Goal: Information Seeking & Learning: Learn about a topic

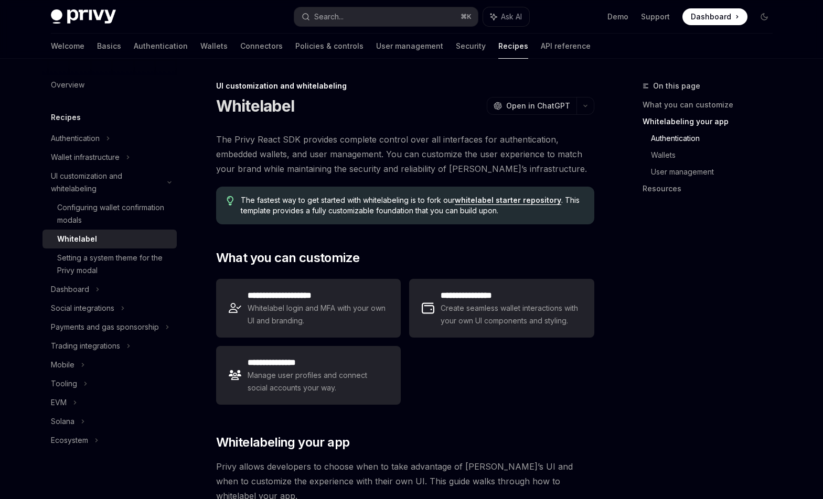
scroll to position [795, 0]
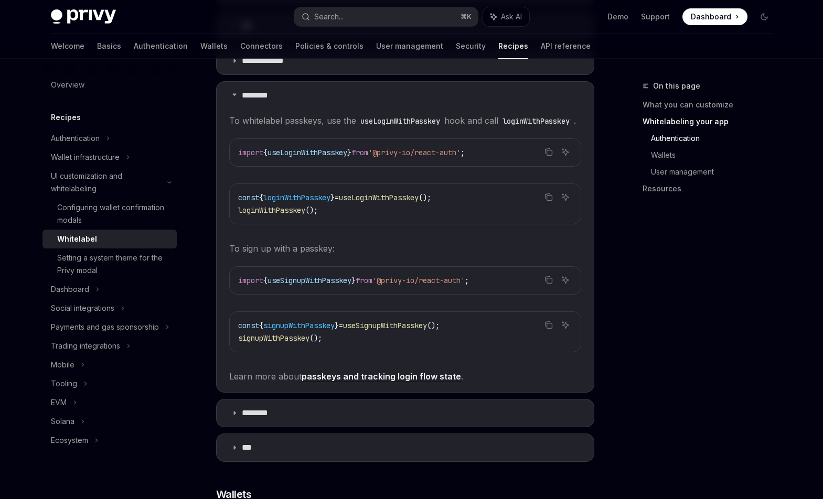
click at [417, 115] on code "useLoginWithPasskey" at bounding box center [400, 121] width 88 height 12
copy code "useLoginWithPasskey"
click at [498, 120] on code "loginWithPasskey" at bounding box center [536, 121] width 76 height 12
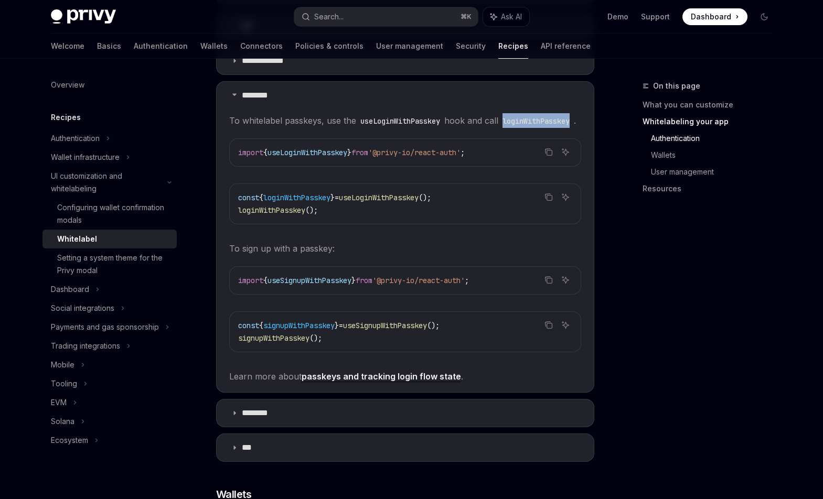
click at [498, 120] on code "loginWithPasskey" at bounding box center [536, 121] width 76 height 12
copy code "loginWithPasskey"
click at [282, 335] on span "signupWithPasskey" at bounding box center [273, 338] width 71 height 9
copy span "signupWithPasskey"
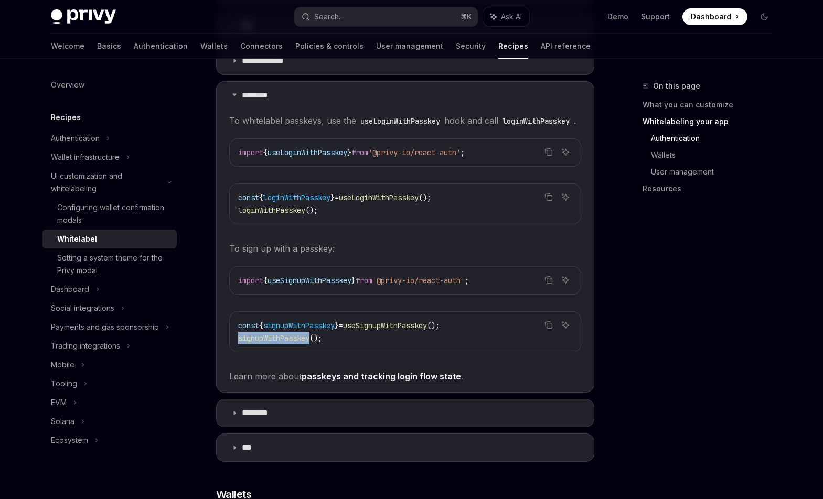
click at [344, 380] on link "passkeys and tracking login flow state" at bounding box center [381, 376] width 159 height 11
type textarea "*"
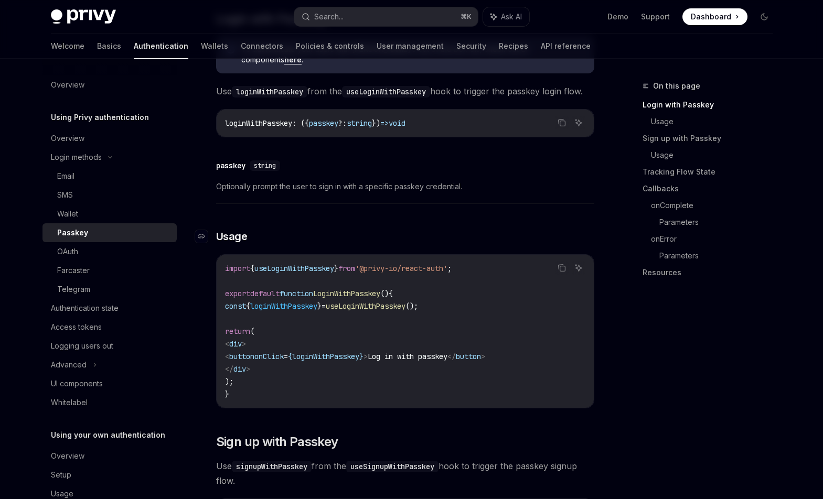
scroll to position [297, 0]
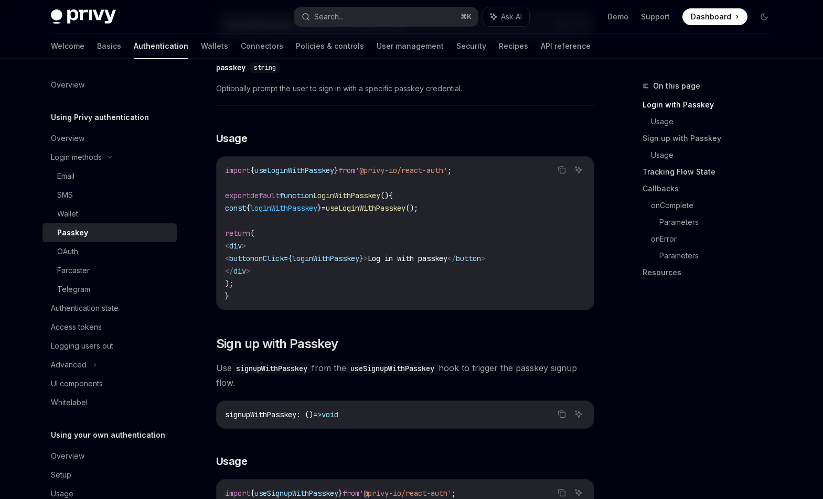
click at [699, 173] on link "Tracking Flow State" at bounding box center [712, 172] width 139 height 17
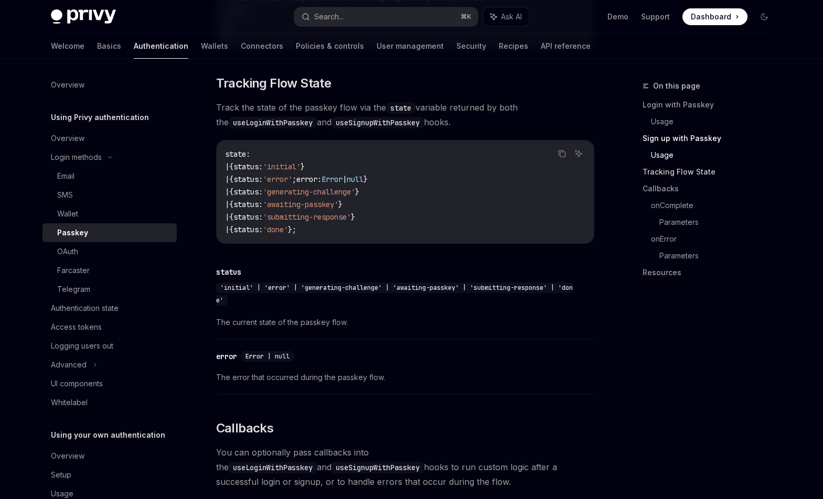
scroll to position [882, 0]
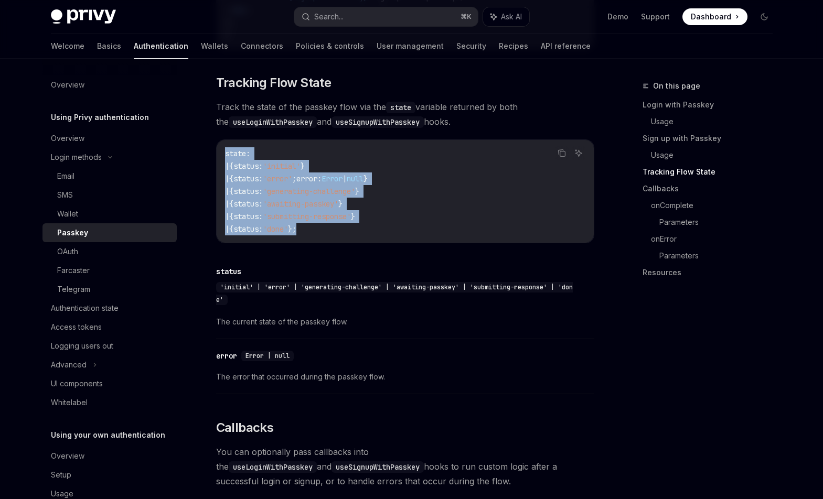
drag, startPoint x: 391, startPoint y: 238, endPoint x: 201, endPoint y: 161, distance: 204.7
click at [201, 161] on div "Login methods Passkey OpenAI Open in ChatGPT OpenAI Open in ChatGPT Privy offer…" at bounding box center [306, 276] width 579 height 2156
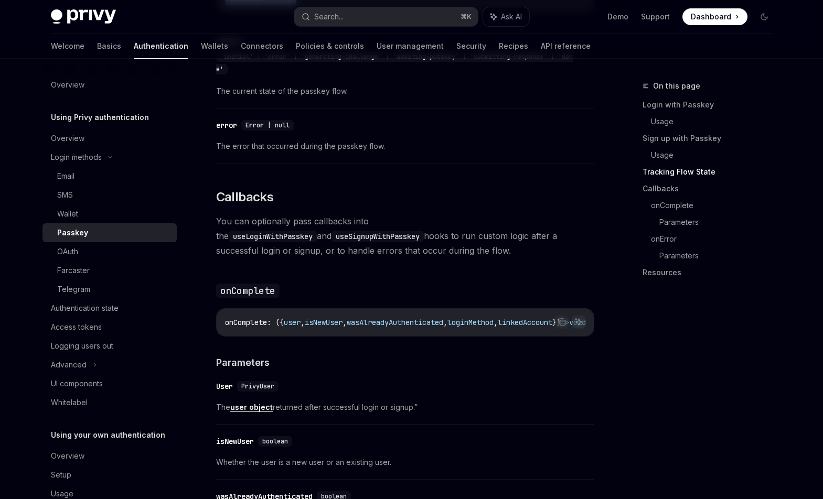
scroll to position [1280, 0]
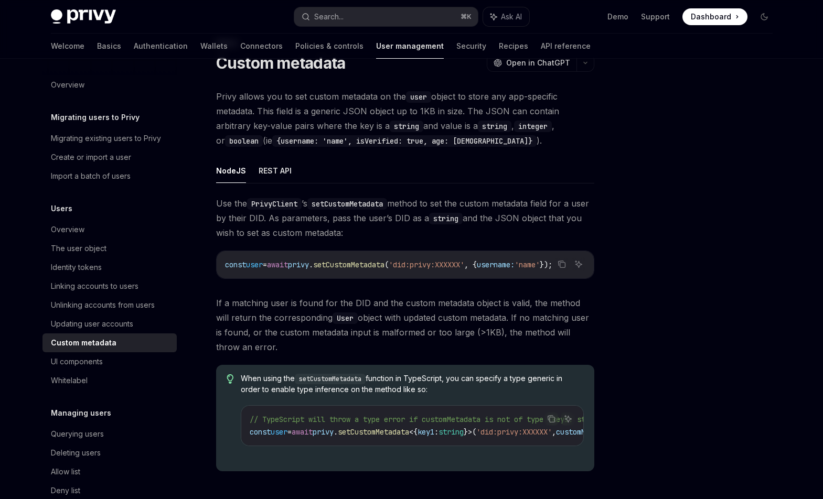
scroll to position [44, 0]
click at [349, 267] on span "setCustomMetadata" at bounding box center [348, 264] width 71 height 9
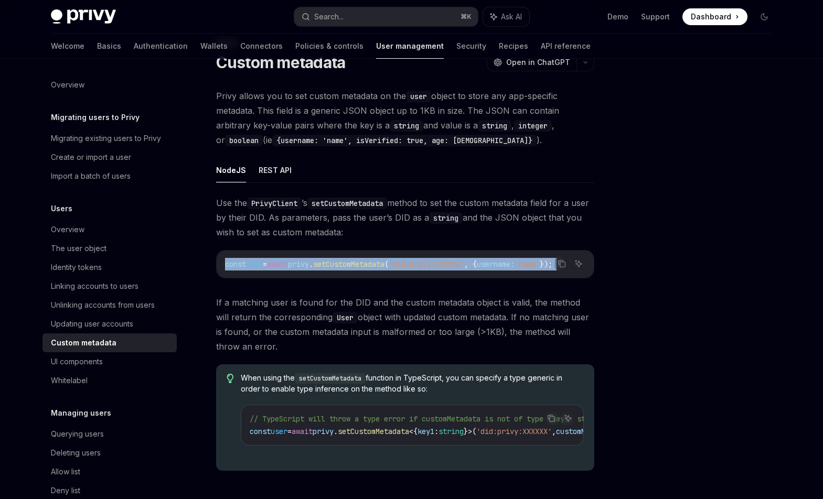
click at [349, 267] on span "setCustomMetadata" at bounding box center [348, 264] width 71 height 9
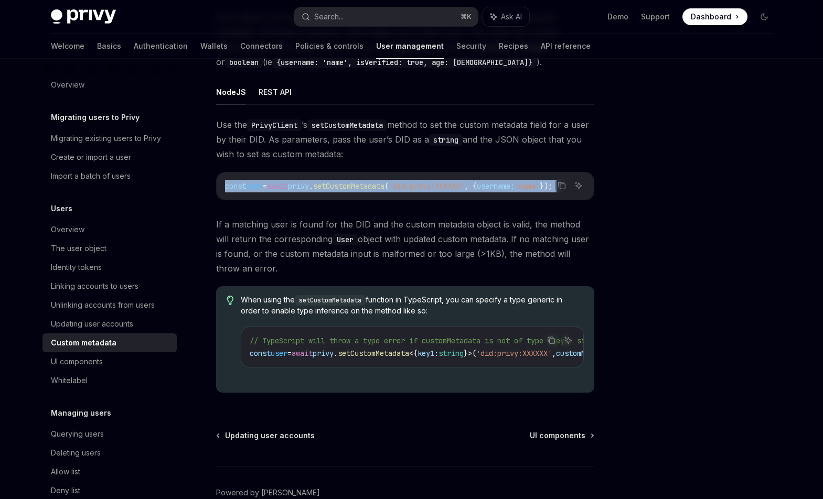
scroll to position [0, 0]
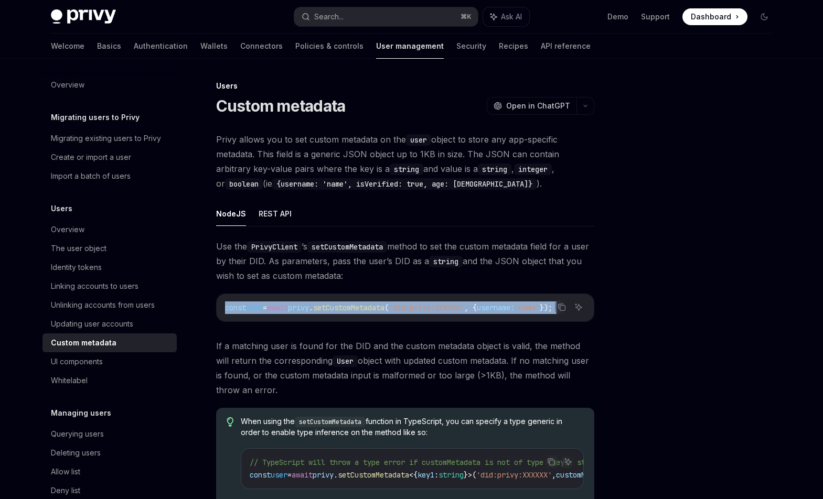
drag, startPoint x: 364, startPoint y: 276, endPoint x: 360, endPoint y: 260, distance: 16.3
click at [360, 260] on span "Use the PrivyClient ’s setCustomMetadata method to set the custom metadata fiel…" at bounding box center [405, 261] width 378 height 44
click at [335, 17] on div "Search..." at bounding box center [328, 16] width 29 height 13
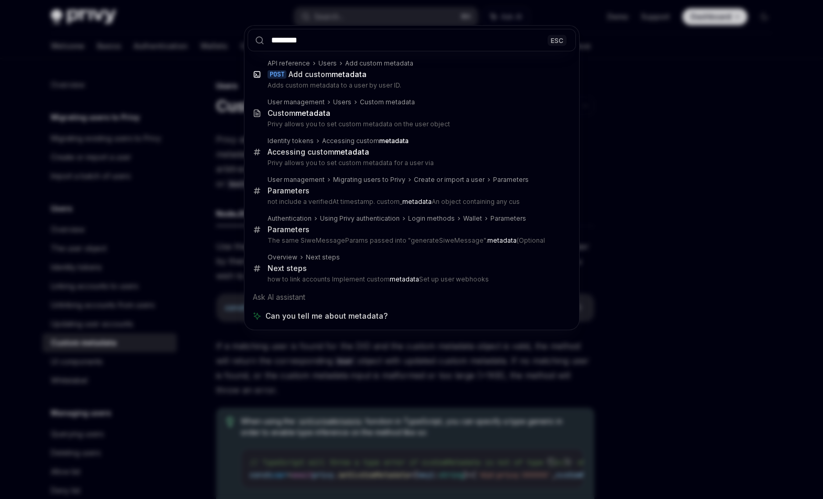
click at [340, 48] on input "********" at bounding box center [412, 40] width 328 height 23
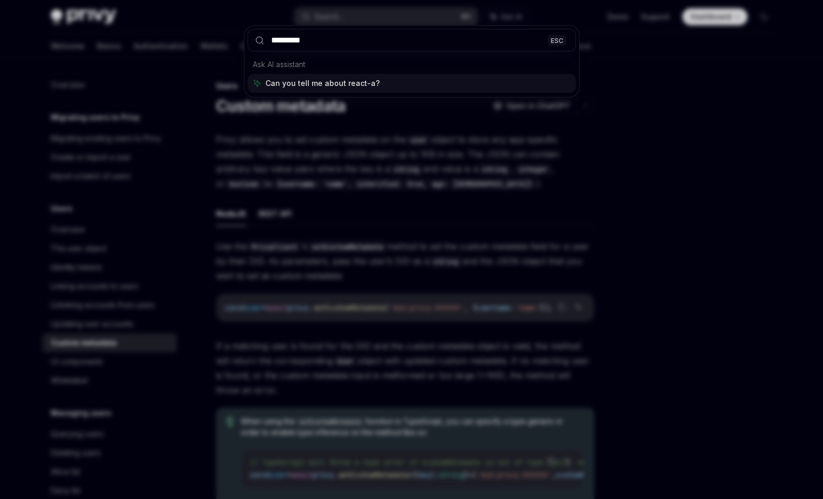
type input "**********"
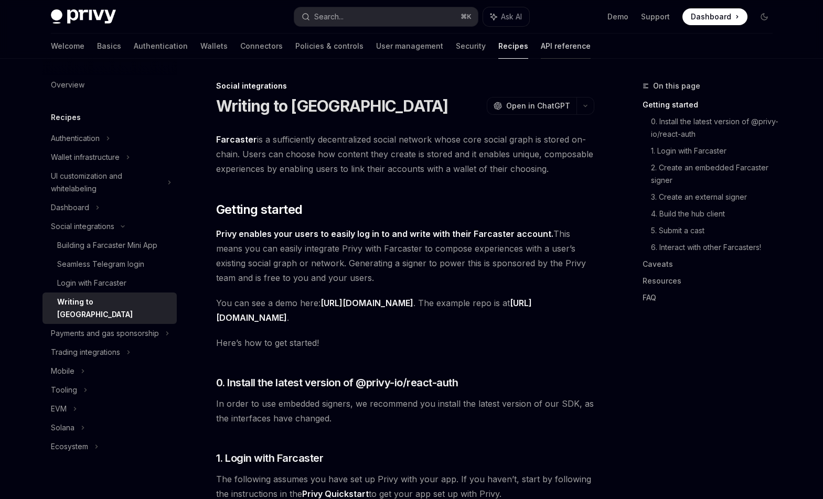
click at [541, 43] on link "API reference" at bounding box center [566, 46] width 50 height 25
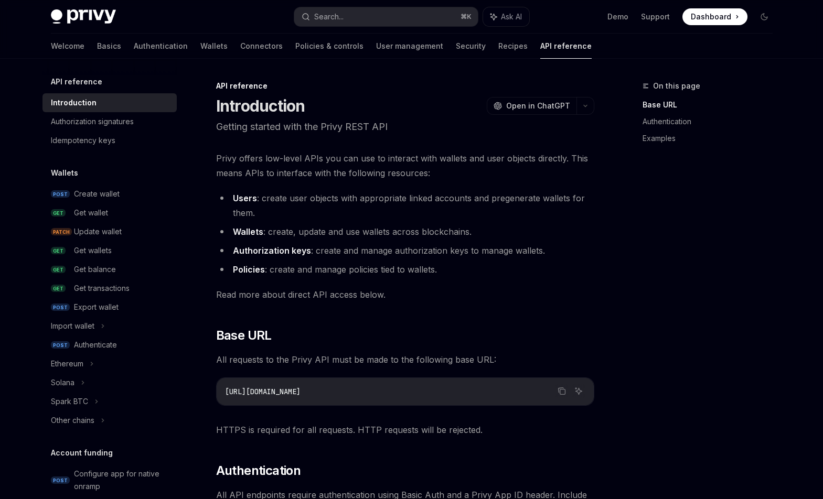
click at [46, 45] on div "Welcome Basics Authentication Wallets Connectors Policies & controls User manag…" at bounding box center [412, 46] width 772 height 25
click at [97, 42] on link "Basics" at bounding box center [109, 46] width 24 height 25
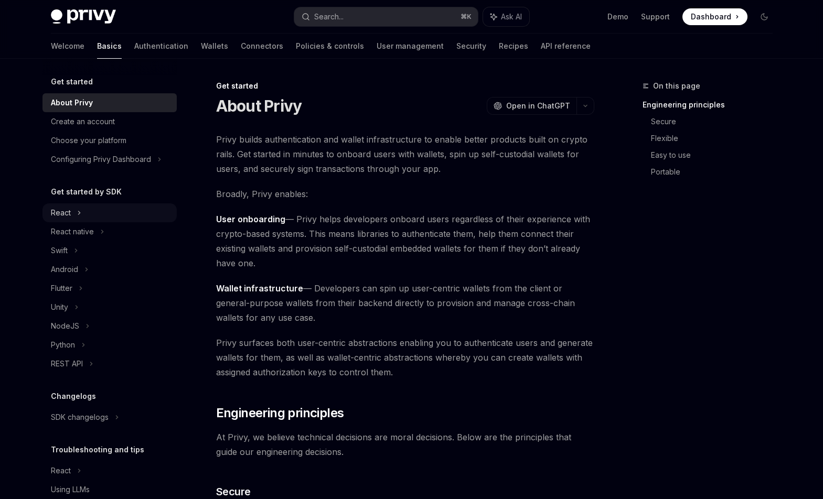
click at [67, 213] on div "React" at bounding box center [61, 213] width 20 height 13
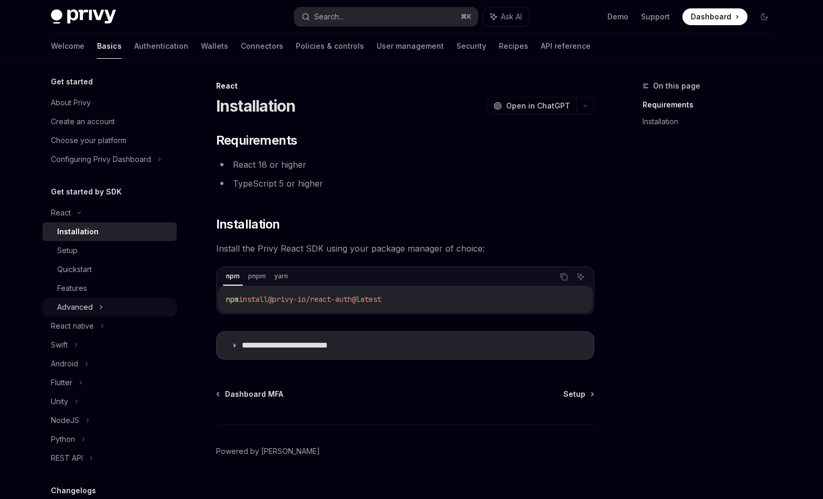
click at [72, 306] on div "Advanced" at bounding box center [75, 307] width 36 height 13
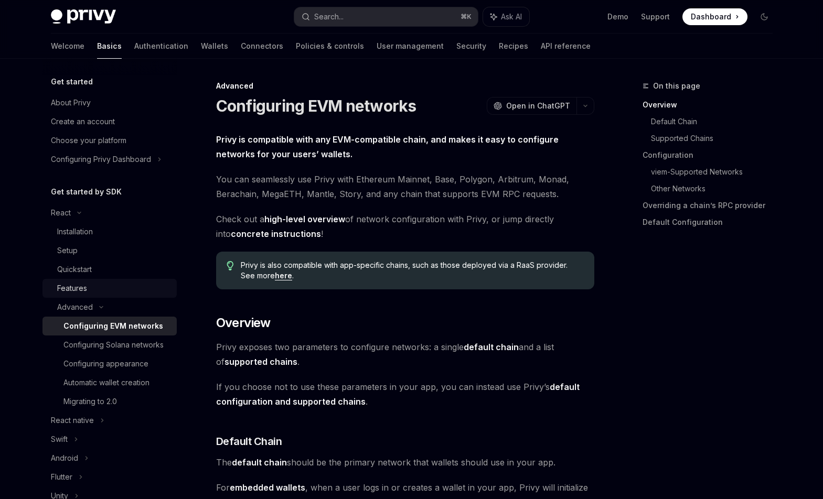
click at [79, 287] on div "Features" at bounding box center [72, 288] width 30 height 13
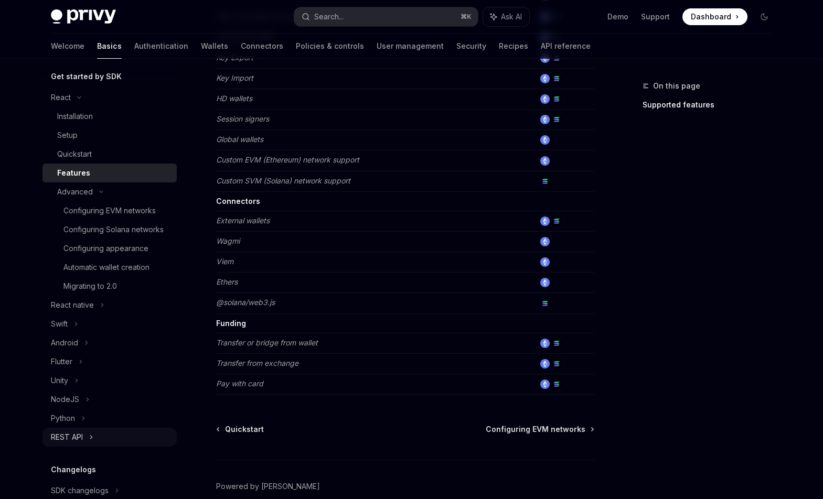
scroll to position [112, 0]
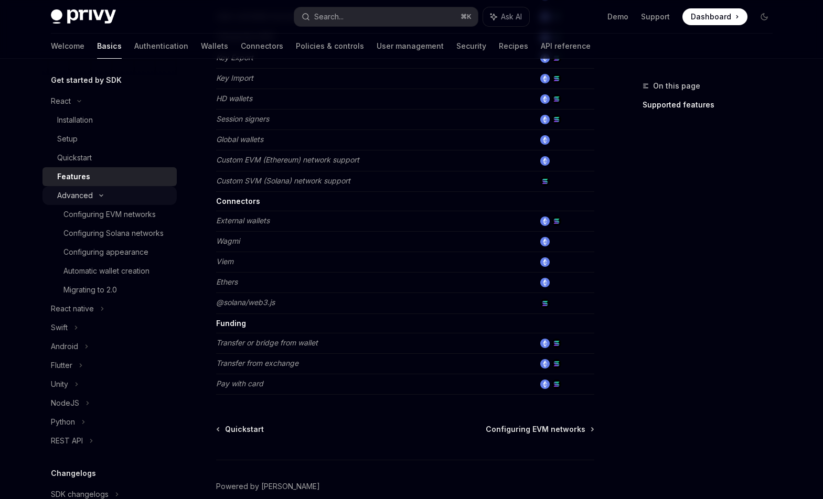
click at [81, 195] on div "Advanced" at bounding box center [75, 195] width 36 height 13
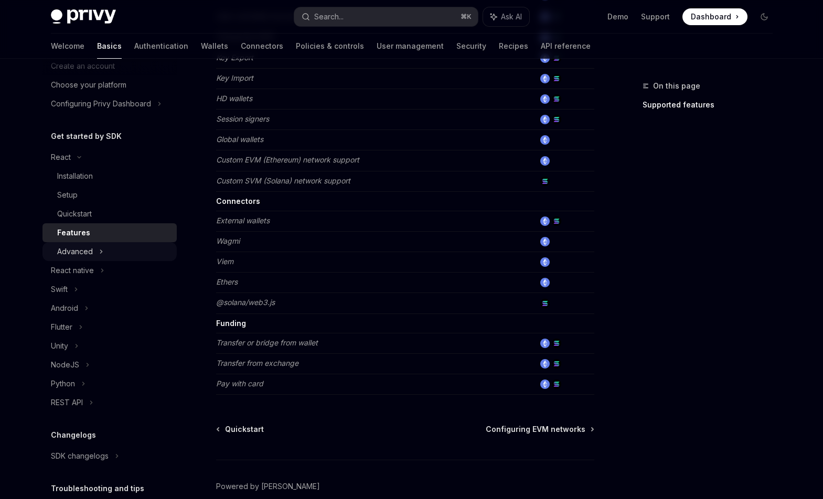
scroll to position [0, 0]
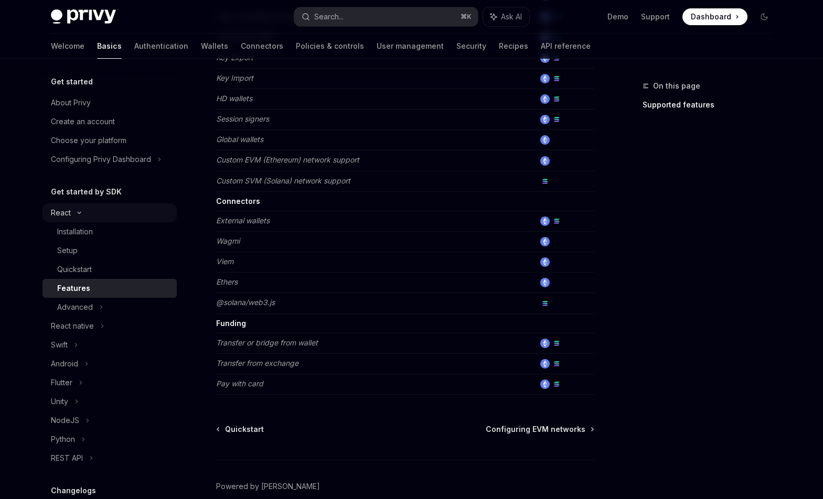
click at [78, 214] on icon at bounding box center [79, 213] width 3 height 2
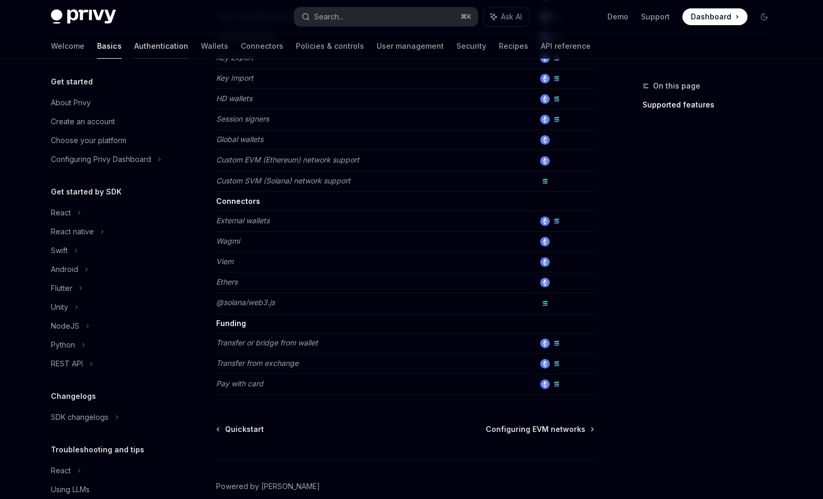
click at [134, 50] on link "Authentication" at bounding box center [161, 46] width 54 height 25
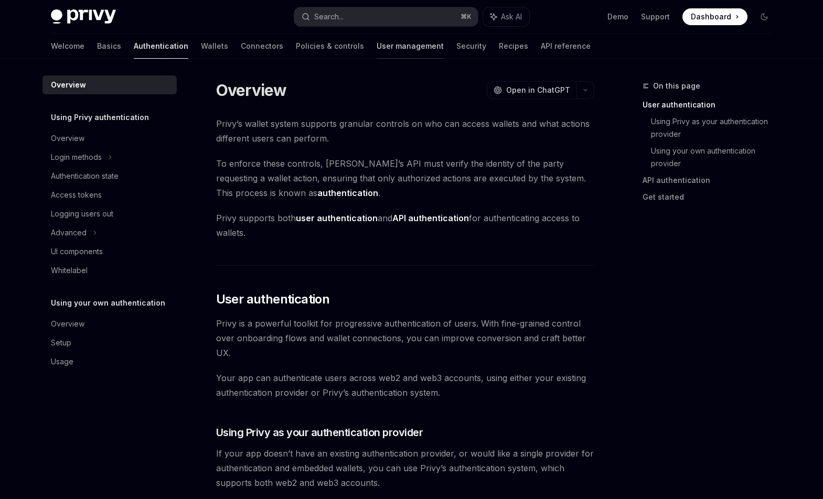
click at [377, 44] on link "User management" at bounding box center [410, 46] width 67 height 25
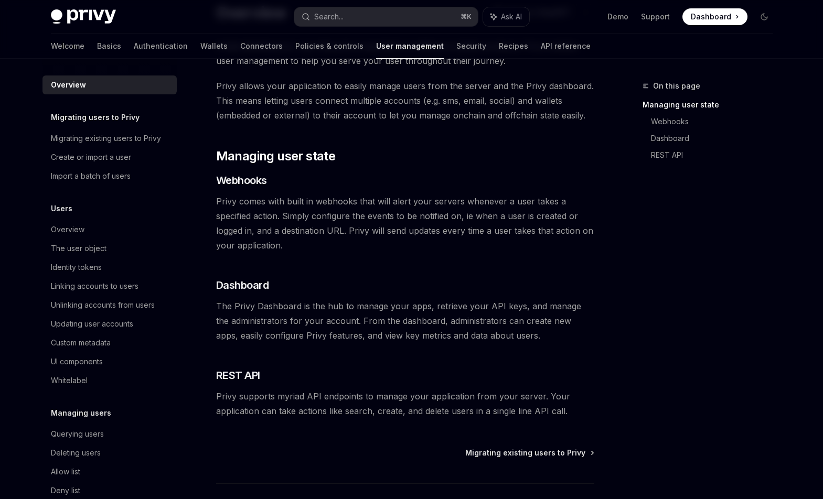
scroll to position [109, 0]
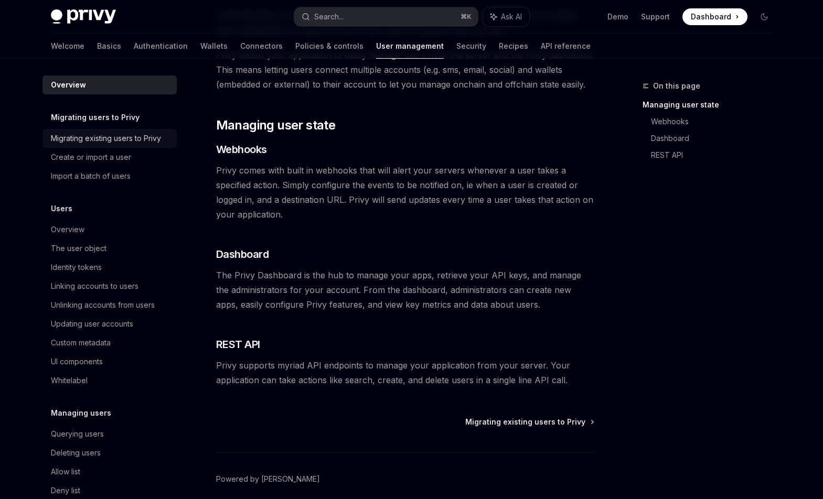
click at [91, 136] on div "Migrating existing users to Privy" at bounding box center [106, 138] width 110 height 13
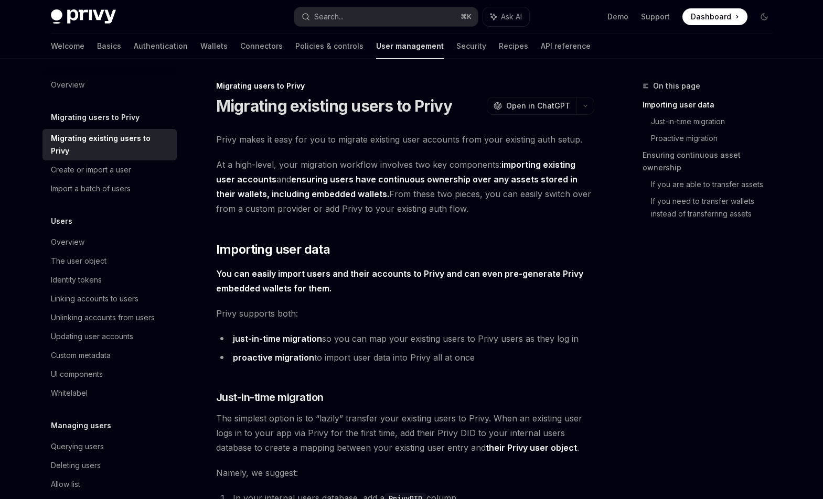
scroll to position [129, 0]
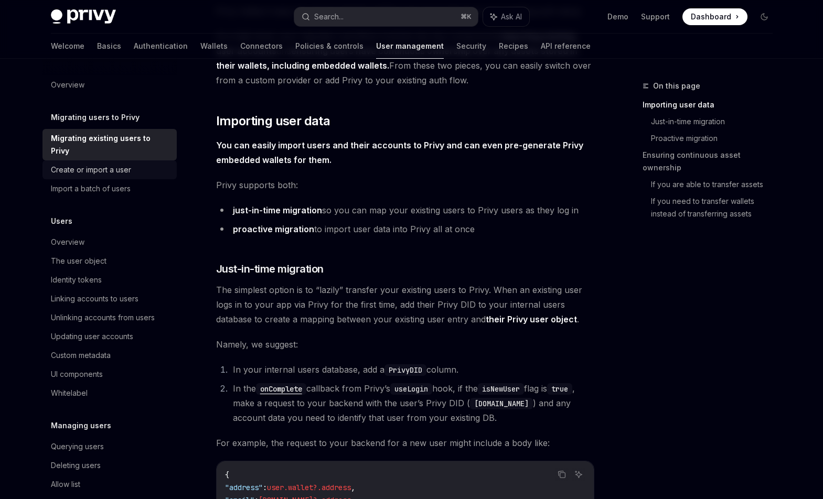
click at [93, 164] on div "Create or import a user" at bounding box center [91, 170] width 80 height 13
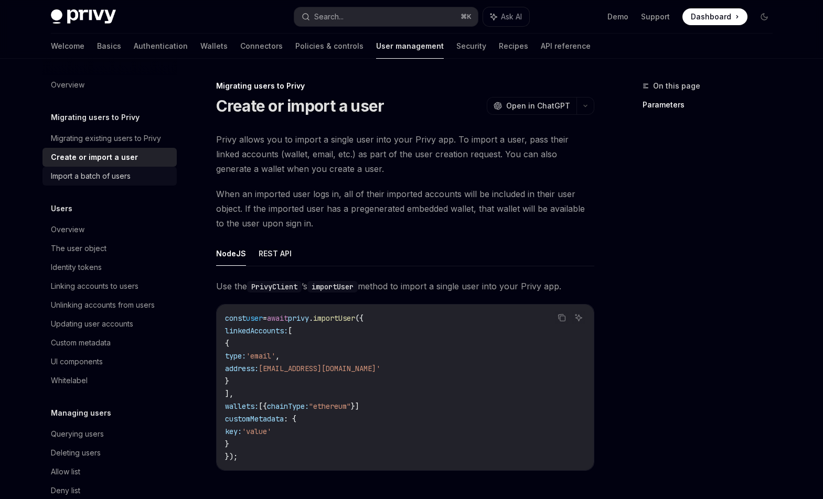
click at [94, 177] on div "Import a batch of users" at bounding box center [91, 176] width 80 height 13
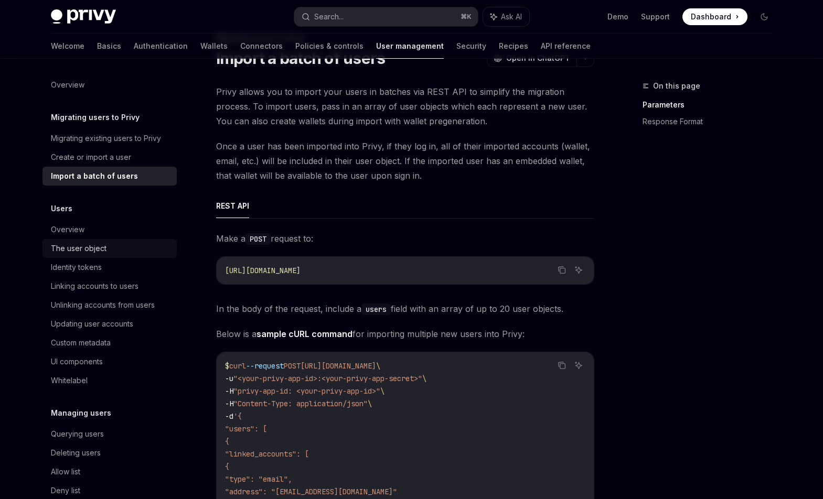
click at [104, 251] on div "The user object" at bounding box center [79, 248] width 56 height 13
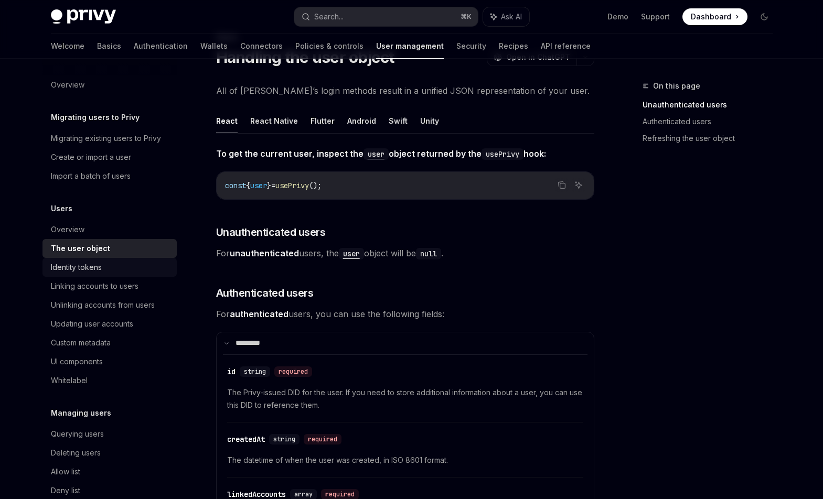
scroll to position [50, 0]
click at [83, 273] on div "Identity tokens" at bounding box center [76, 267] width 51 height 13
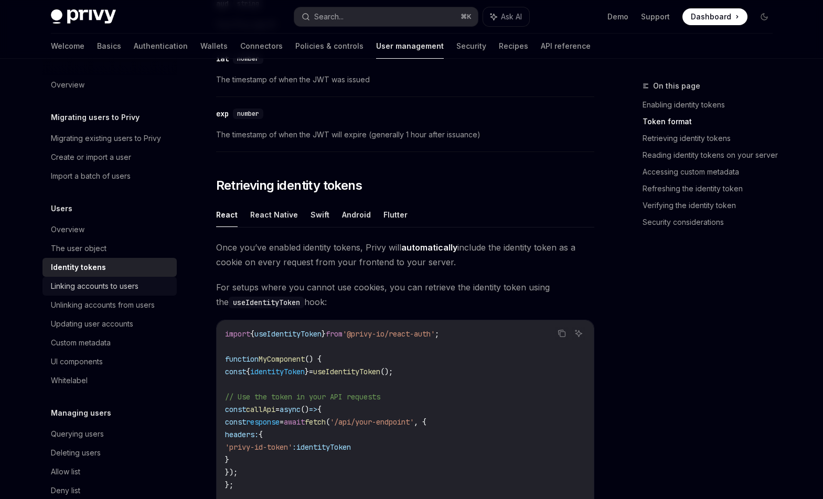
scroll to position [748, 0]
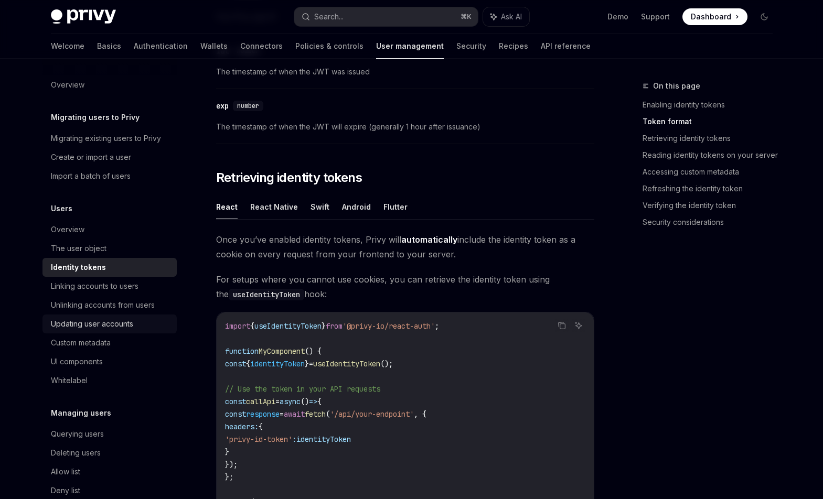
click at [87, 318] on div "Updating user accounts" at bounding box center [92, 324] width 82 height 13
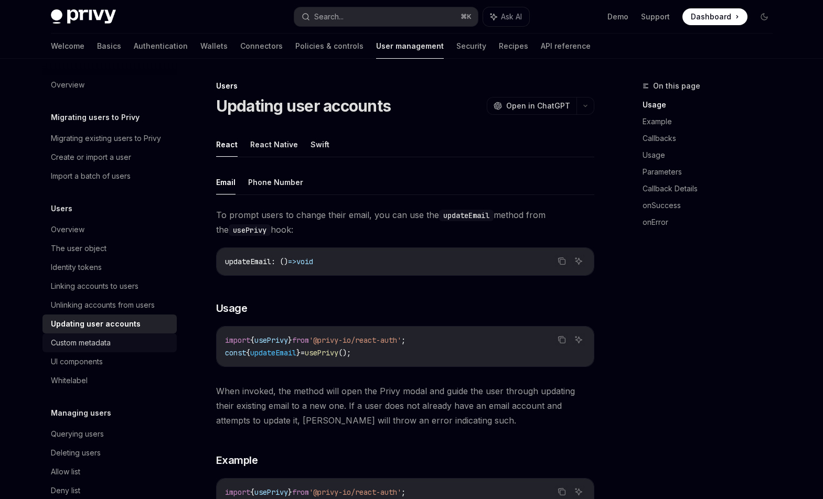
click at [99, 341] on div "Custom metadata" at bounding box center [81, 343] width 60 height 13
type textarea "*"
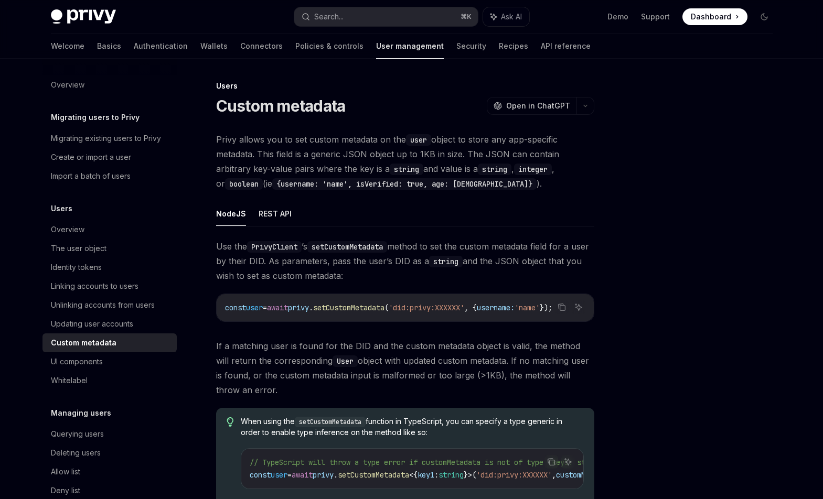
click at [308, 305] on span "privy" at bounding box center [298, 307] width 21 height 9
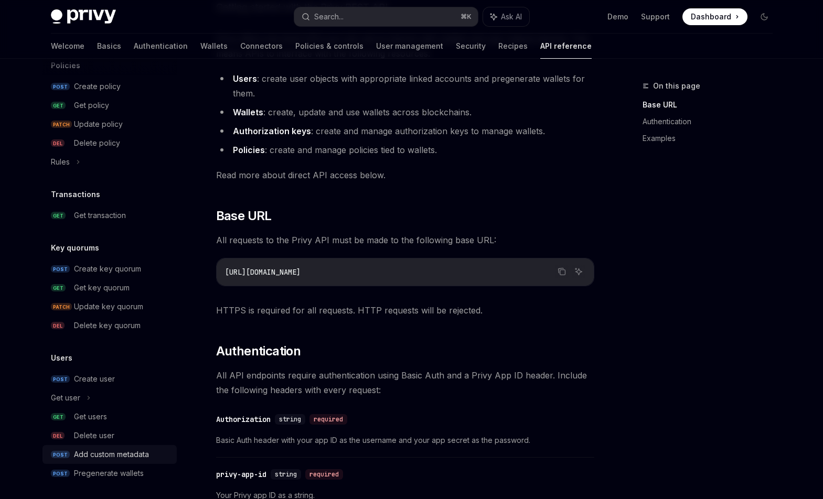
scroll to position [584, 0]
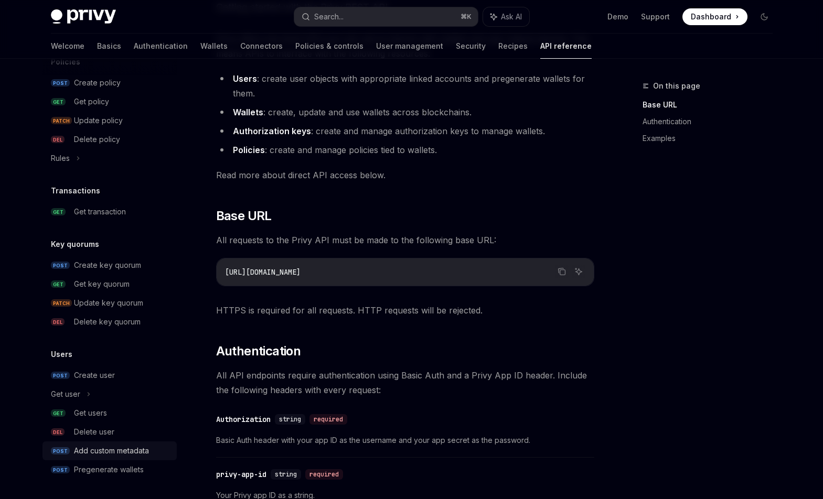
click at [113, 454] on div "Add custom metadata" at bounding box center [111, 451] width 75 height 13
type textarea "*"
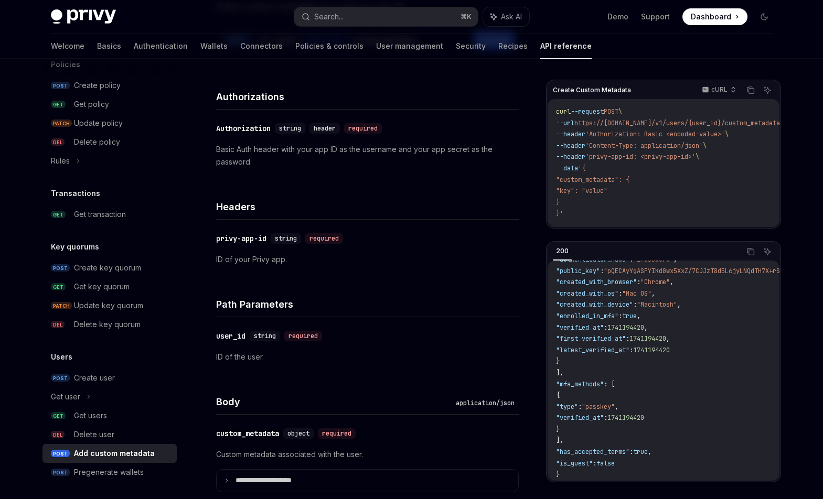
scroll to position [232, 0]
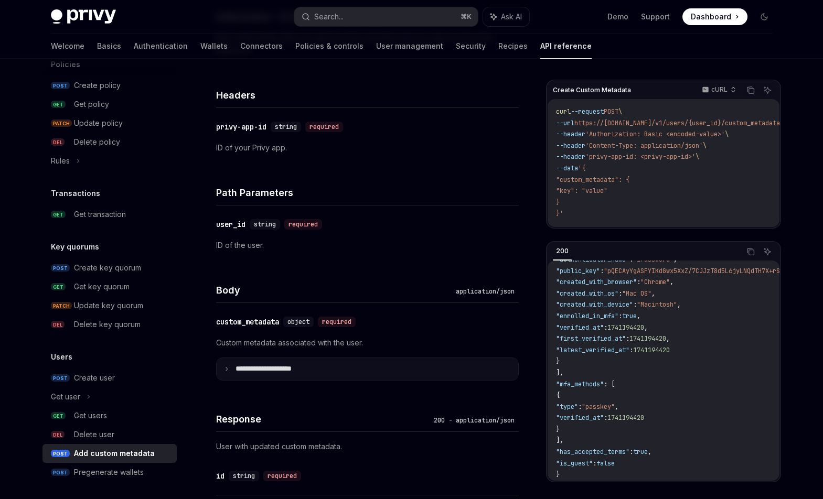
click at [248, 370] on p "**********" at bounding box center [272, 369] width 73 height 9
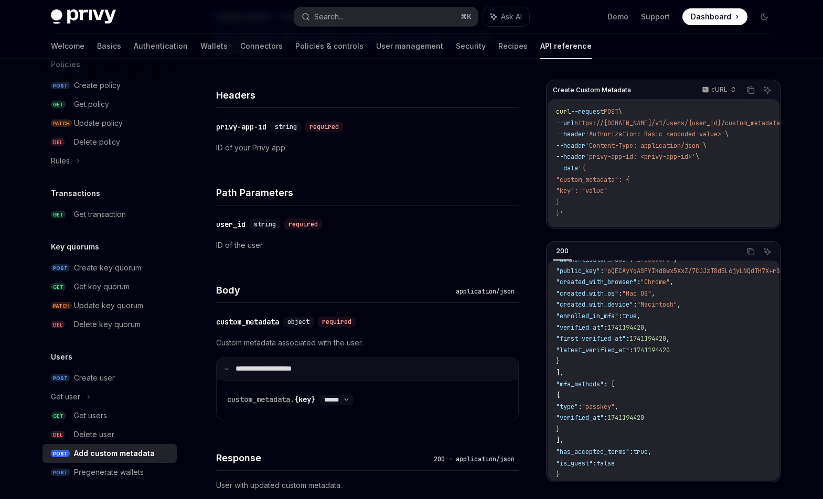
click at [261, 368] on p "**********" at bounding box center [271, 369] width 70 height 9
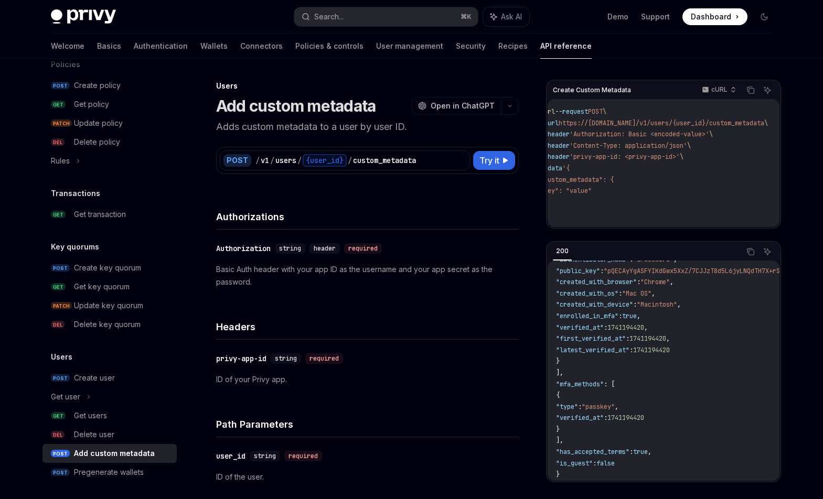
scroll to position [0, 17]
click at [302, 270] on p "Basic Auth header with your app ID as the username and your app secret as the p…" at bounding box center [367, 275] width 303 height 25
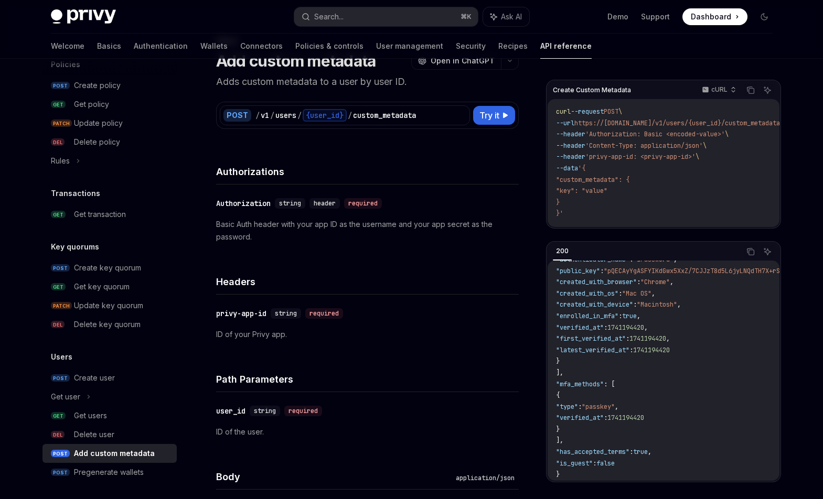
scroll to position [46, 0]
click at [323, 13] on div "Search..." at bounding box center [328, 16] width 29 height 13
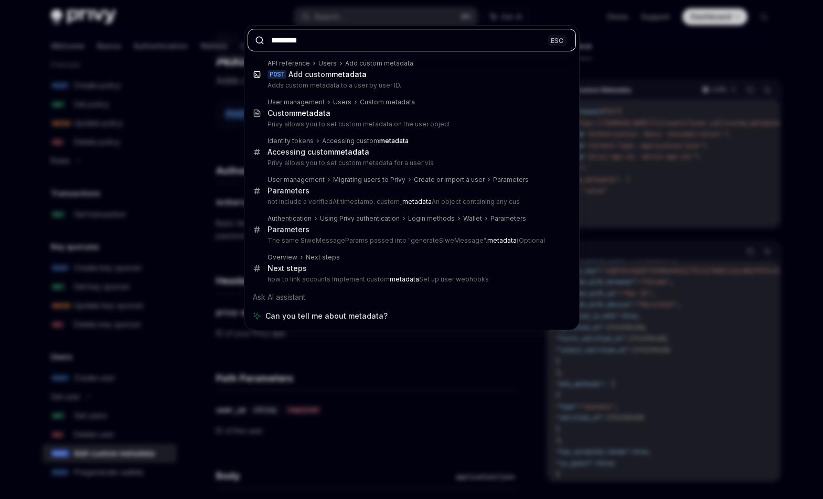
type input "********"
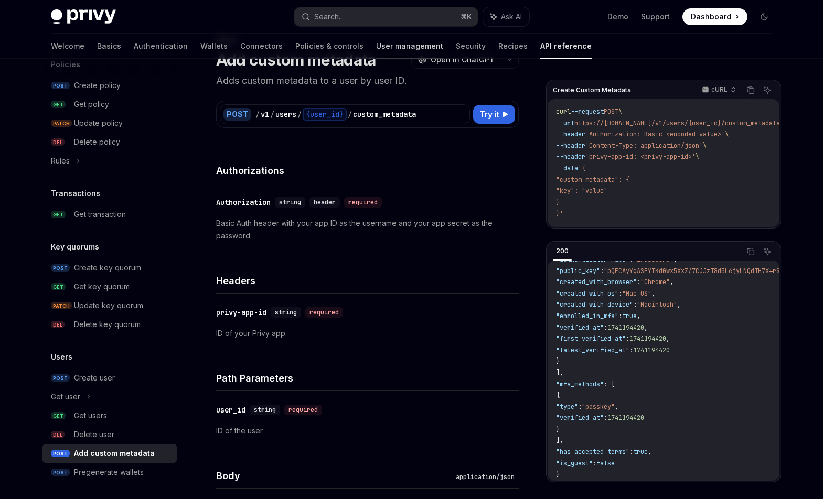
click at [376, 50] on link "User management" at bounding box center [409, 46] width 67 height 25
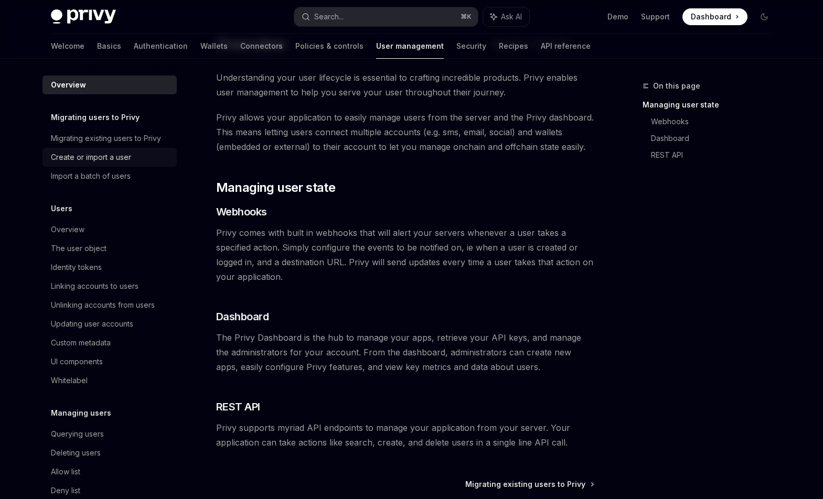
click at [84, 155] on div "Create or import a user" at bounding box center [91, 157] width 80 height 13
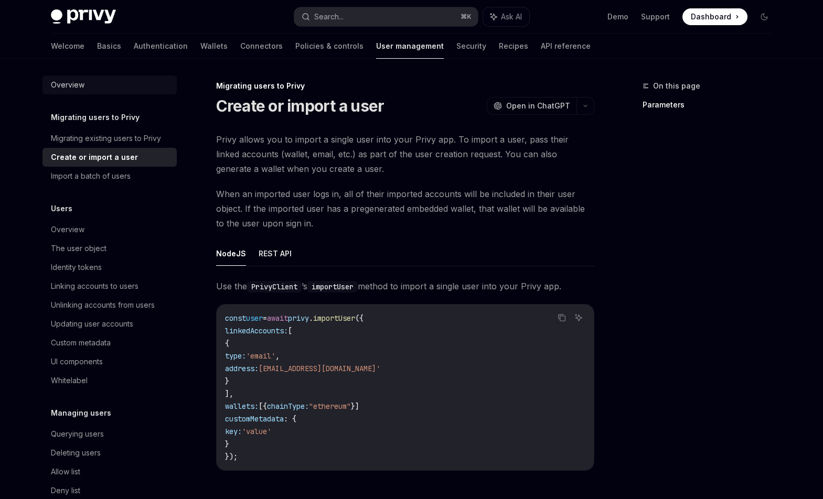
click at [73, 88] on div "Overview" at bounding box center [68, 85] width 34 height 13
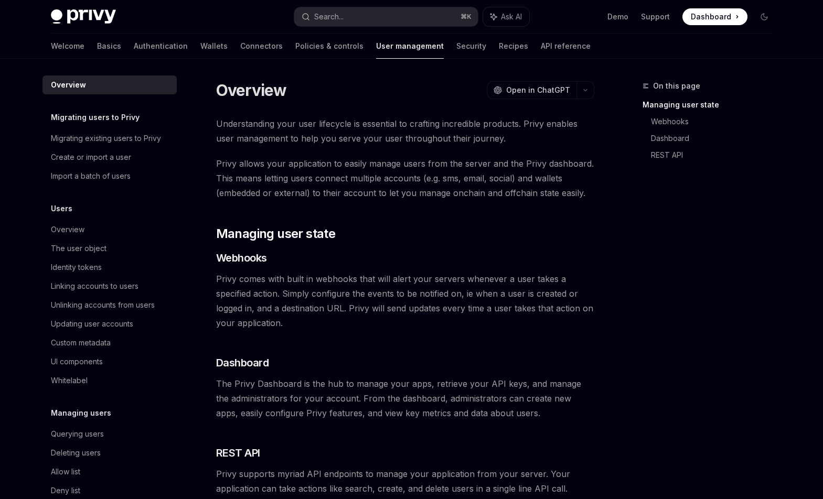
click at [389, 41] on div "Welcome Basics Authentication Wallets Connectors Policies & controls User manag…" at bounding box center [321, 46] width 540 height 25
click at [456, 46] on link "Security" at bounding box center [471, 46] width 30 height 25
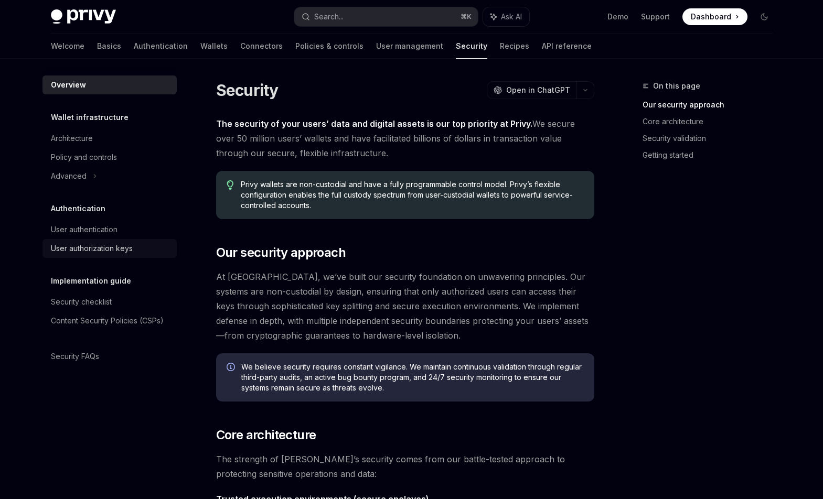
click at [85, 244] on div "User authorization keys" at bounding box center [92, 248] width 82 height 13
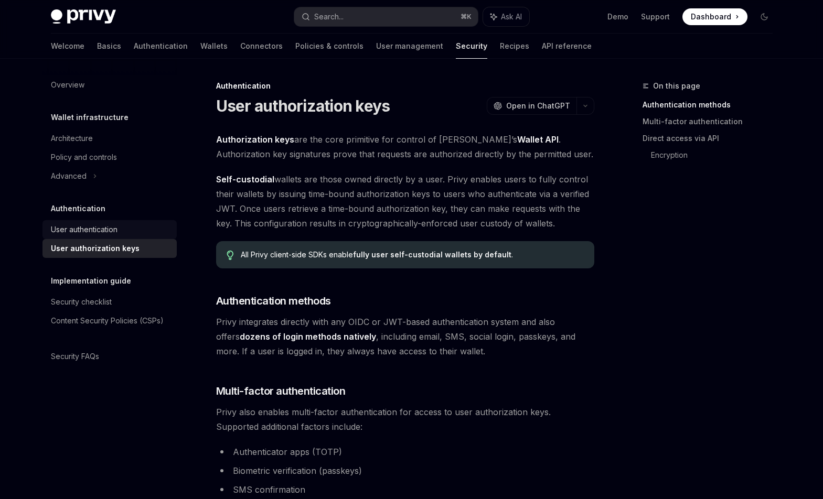
click at [106, 227] on div "User authentication" at bounding box center [84, 229] width 67 height 13
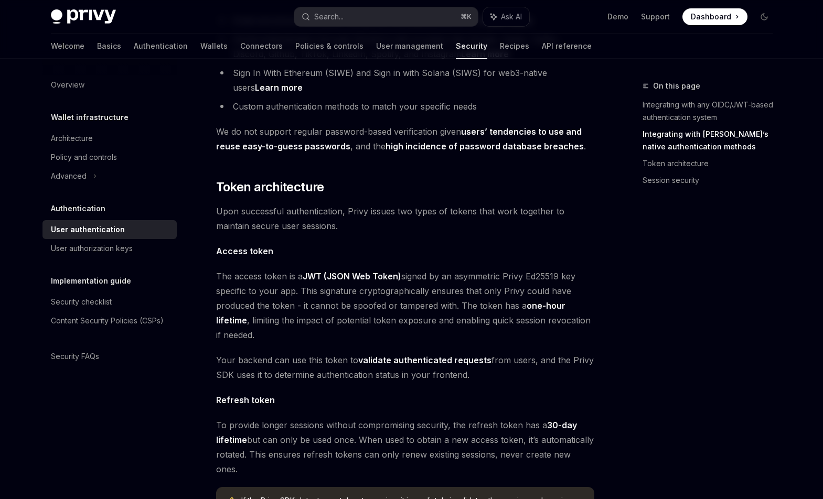
scroll to position [442, 0]
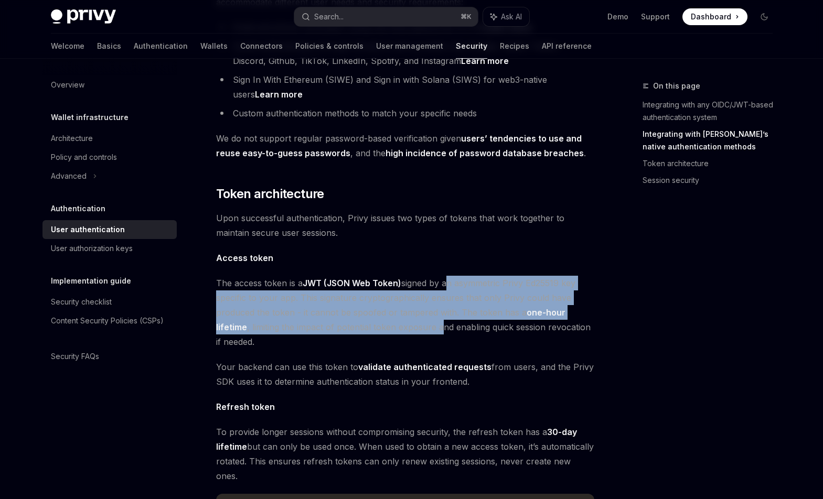
drag, startPoint x: 445, startPoint y: 270, endPoint x: 441, endPoint y: 304, distance: 33.9
click at [441, 304] on span "The access token is a JWT (JSON Web Token) signed by an asymmetric Privy Ed2551…" at bounding box center [405, 312] width 378 height 73
click at [378, 304] on span "The access token is a JWT (JSON Web Token) signed by an asymmetric Privy Ed2551…" at bounding box center [405, 312] width 378 height 73
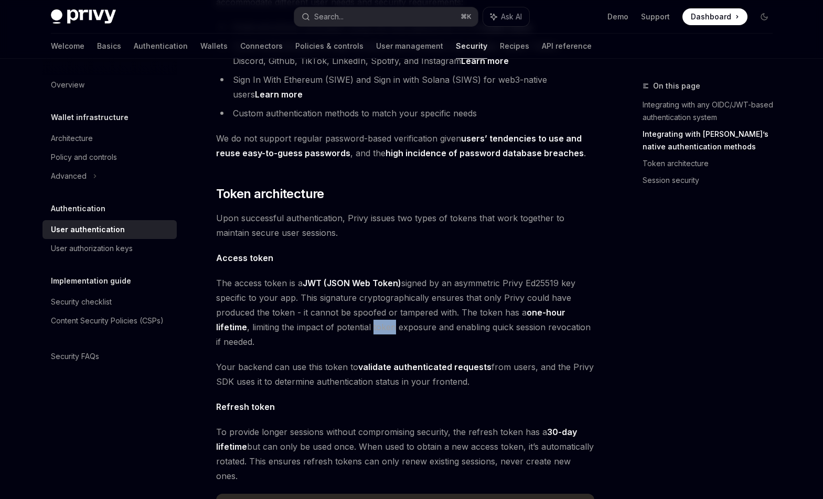
click at [378, 304] on span "The access token is a JWT (JSON Web Token) signed by an asymmetric Privy Ed2551…" at bounding box center [405, 312] width 378 height 73
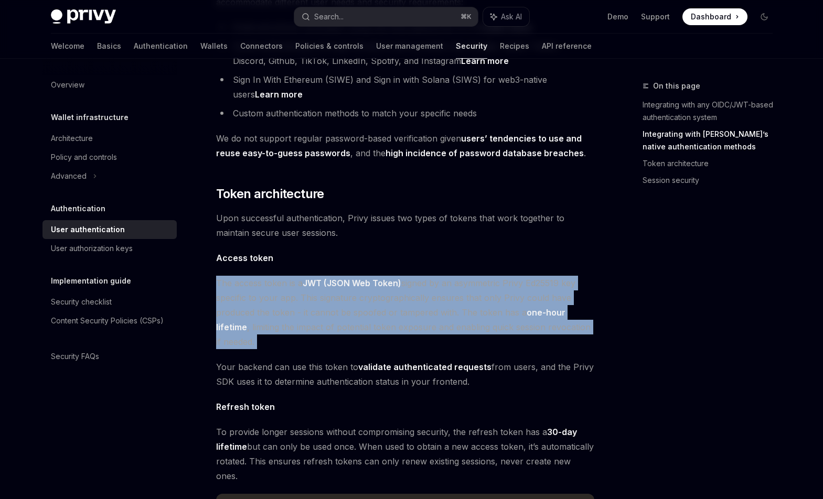
click at [378, 304] on span "The access token is a JWT (JSON Web Token) signed by an asymmetric Privy Ed2551…" at bounding box center [405, 312] width 378 height 73
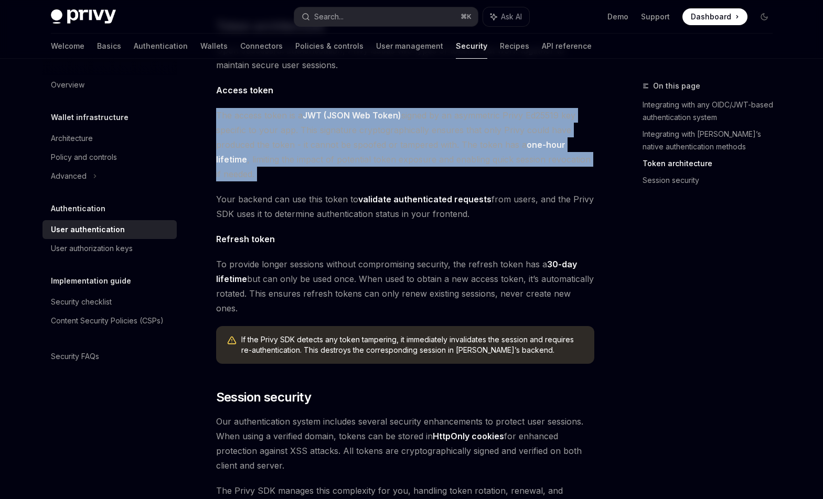
scroll to position [611, 0]
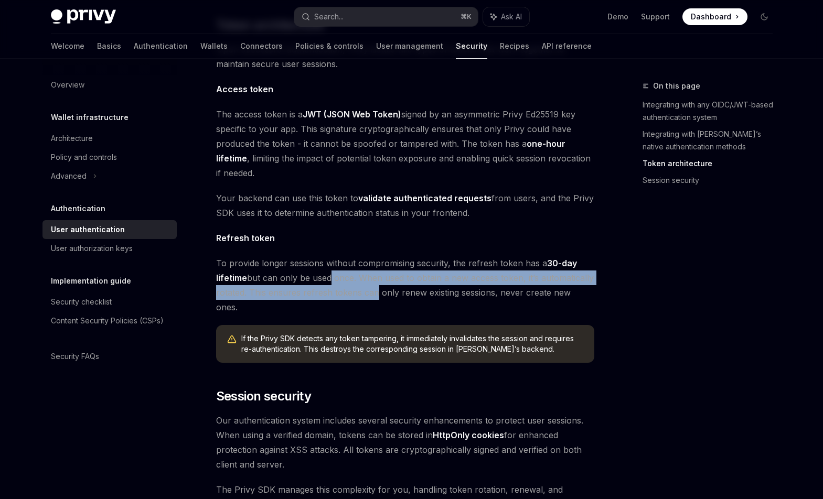
drag, startPoint x: 369, startPoint y: 276, endPoint x: 327, endPoint y: 261, distance: 45.1
click at [327, 261] on span "To provide longer sessions without compromising security, the refresh token has…" at bounding box center [405, 285] width 378 height 59
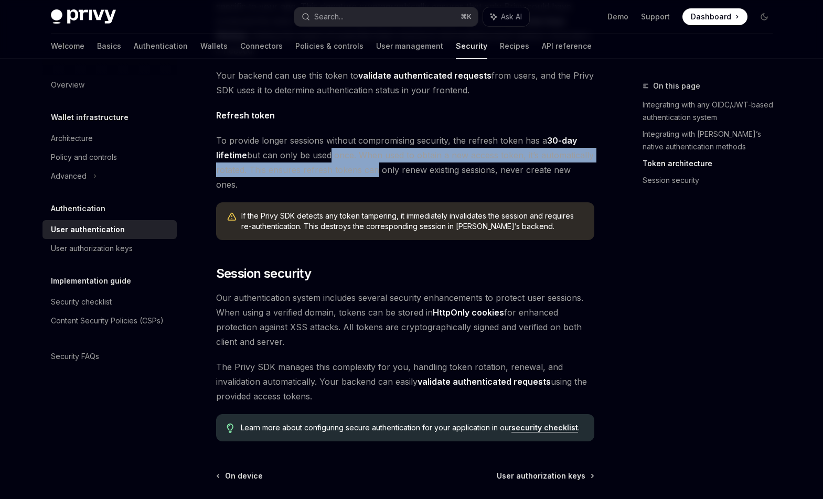
scroll to position [736, 0]
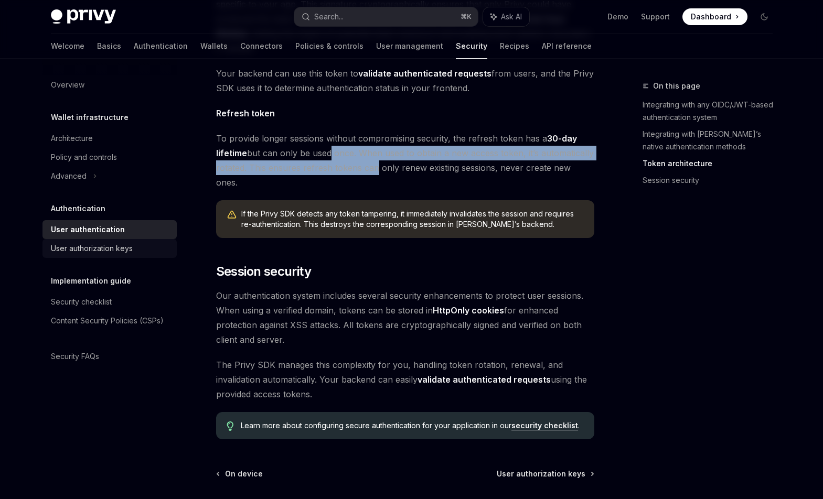
click at [115, 251] on div "User authorization keys" at bounding box center [92, 248] width 82 height 13
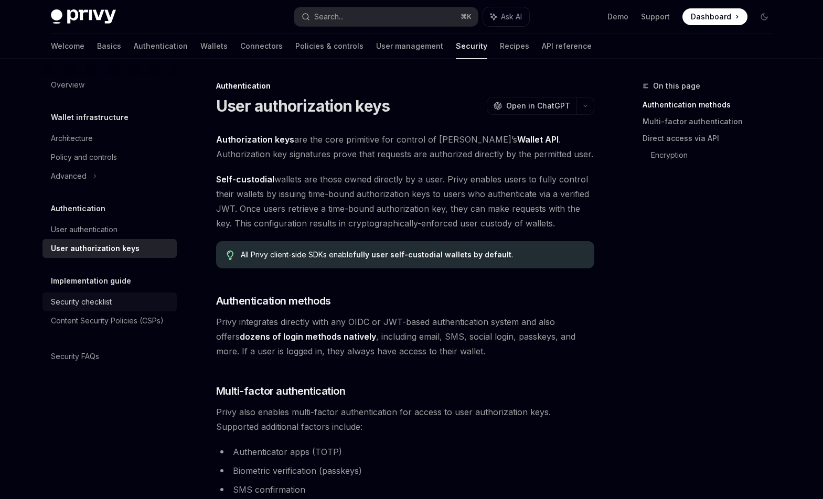
click at [96, 302] on div "Security checklist" at bounding box center [81, 302] width 61 height 13
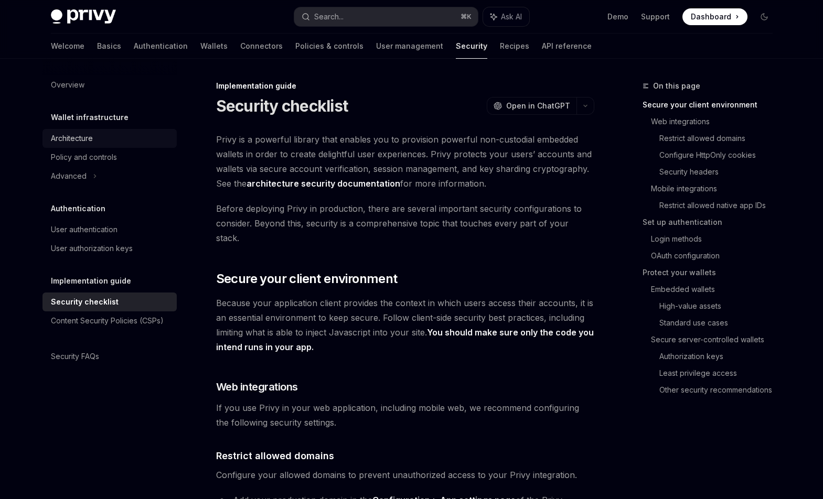
click at [94, 144] on div "Architecture" at bounding box center [111, 138] width 120 height 13
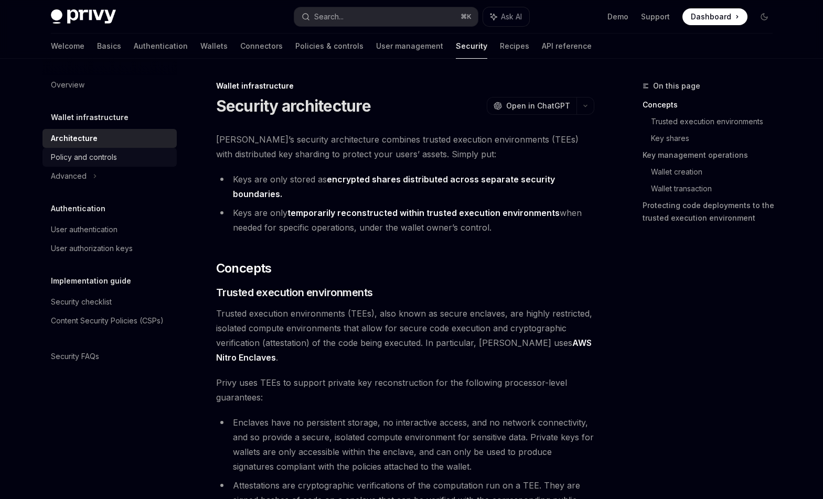
click at [80, 165] on link "Policy and controls" at bounding box center [109, 157] width 134 height 19
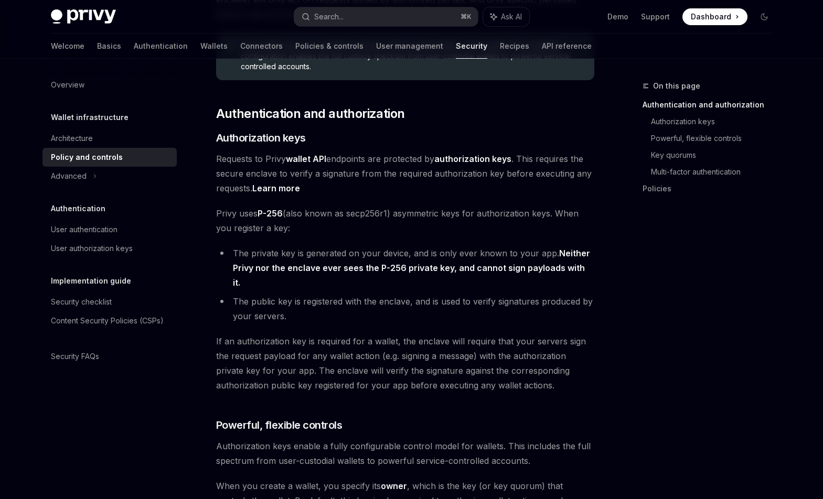
scroll to position [171, 0]
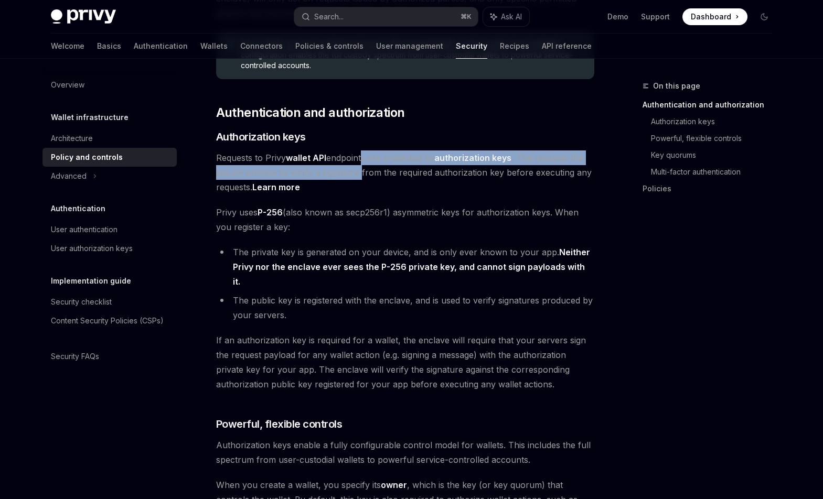
drag, startPoint x: 361, startPoint y: 156, endPoint x: 360, endPoint y: 178, distance: 21.5
click at [360, 178] on span "Requests to Privy wallet API endpoints are protected by authorization keys . Th…" at bounding box center [405, 173] width 378 height 44
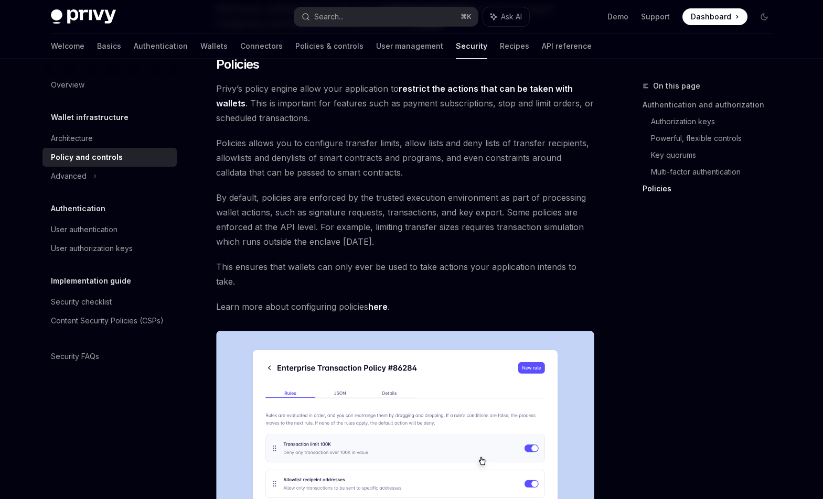
scroll to position [1079, 0]
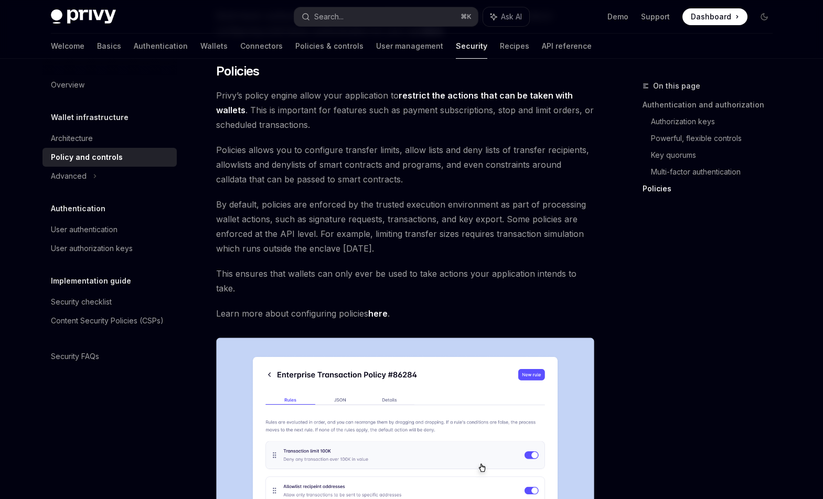
click at [378, 308] on link "here" at bounding box center [377, 313] width 19 height 11
type textarea "*"
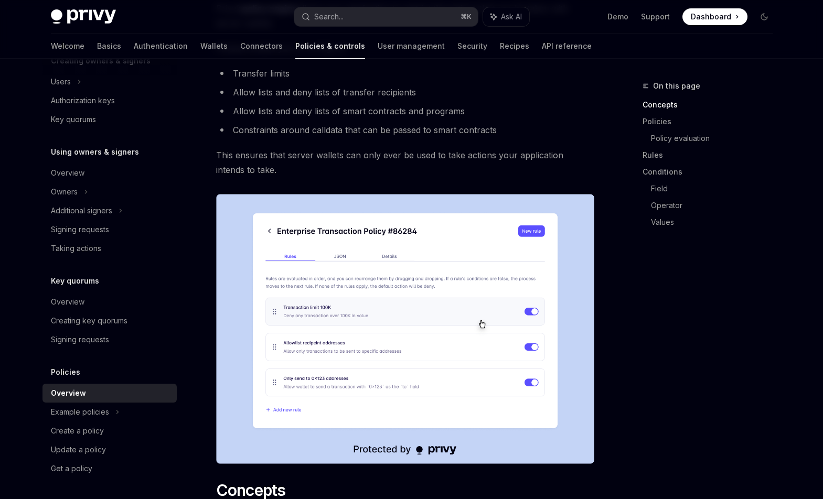
scroll to position [147, 0]
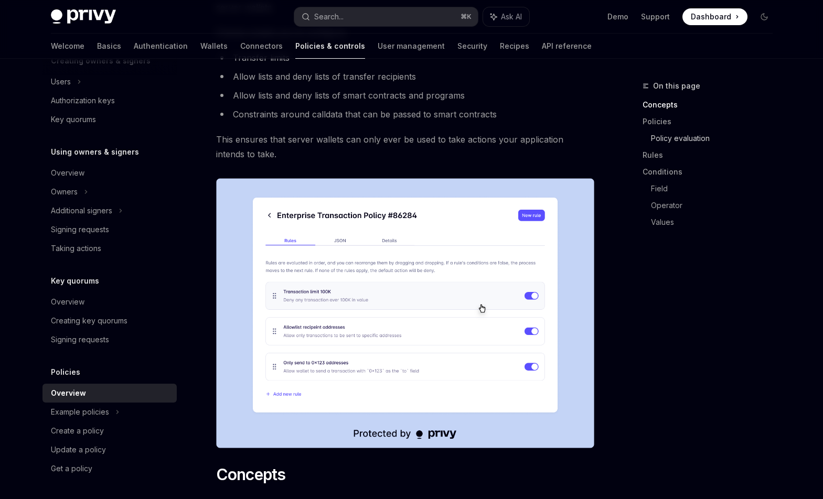
click at [679, 136] on link "Policy evaluation" at bounding box center [716, 138] width 130 height 17
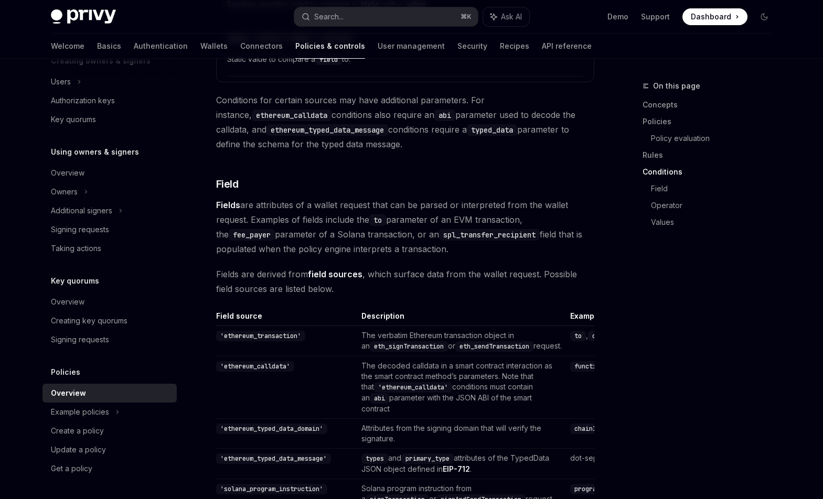
scroll to position [2859, 0]
